Goal: Task Accomplishment & Management: Use online tool/utility

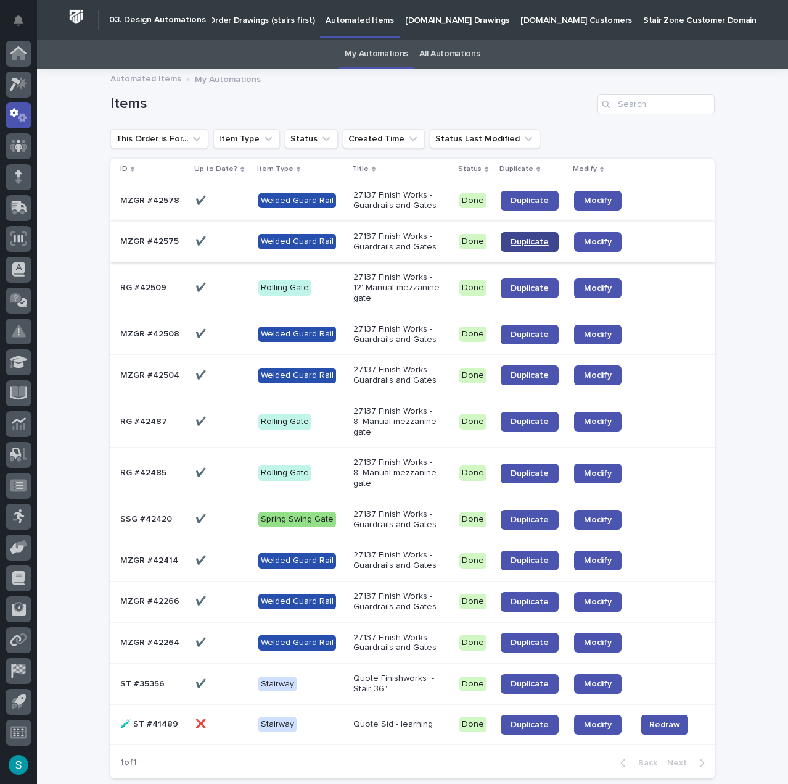
click at [521, 241] on span "Duplicate" at bounding box center [530, 242] width 38 height 9
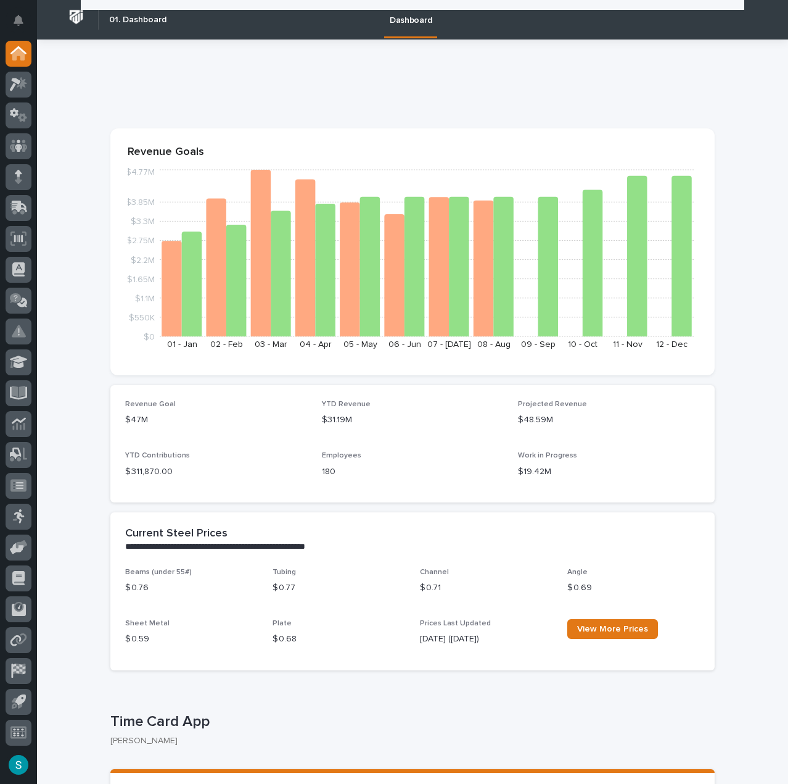
scroll to position [247, 0]
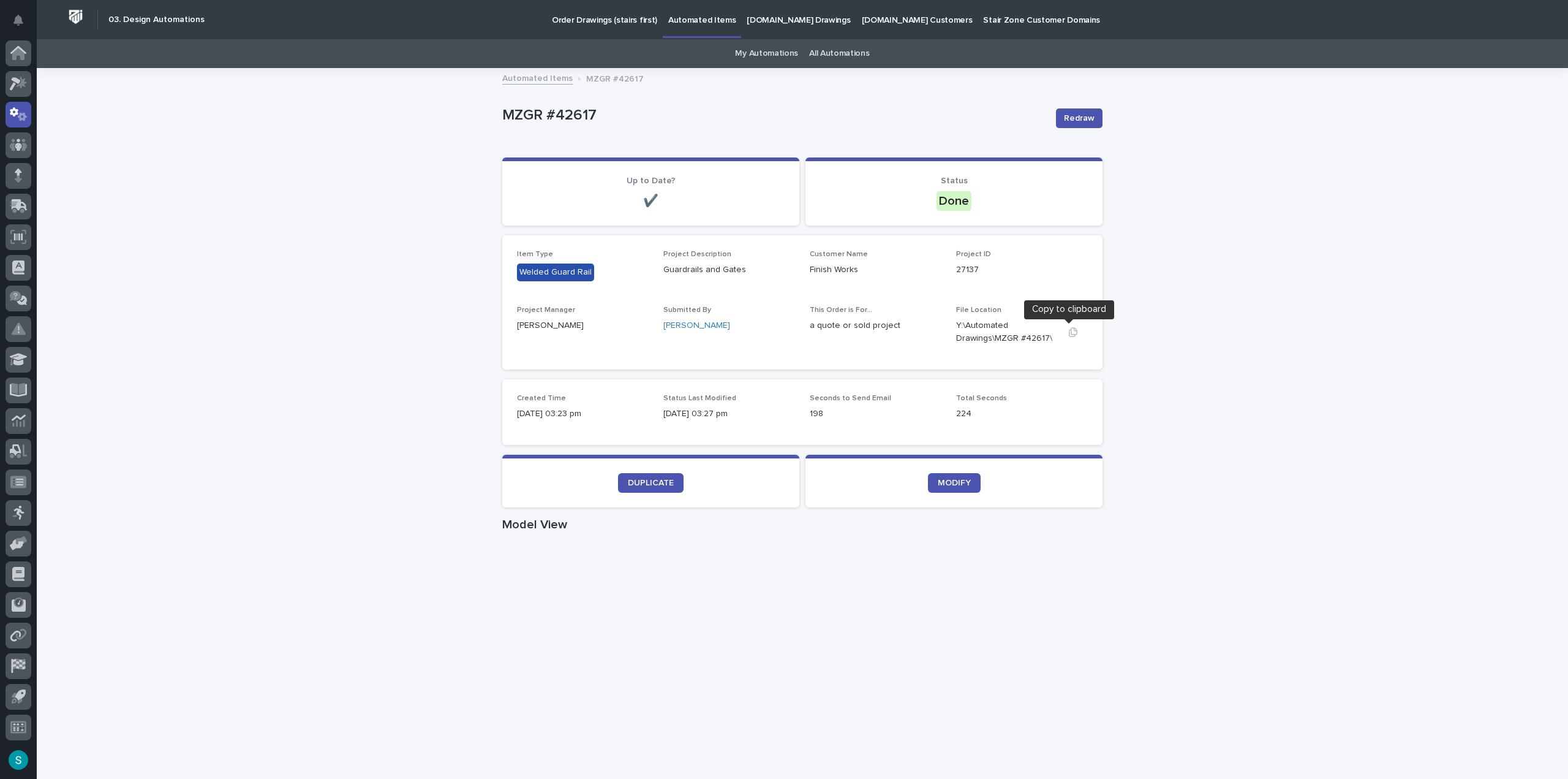
click at [1069, 335] on icon "button" at bounding box center [1073, 331] width 9 height 9
